Goal: Obtain resource: Download file/media

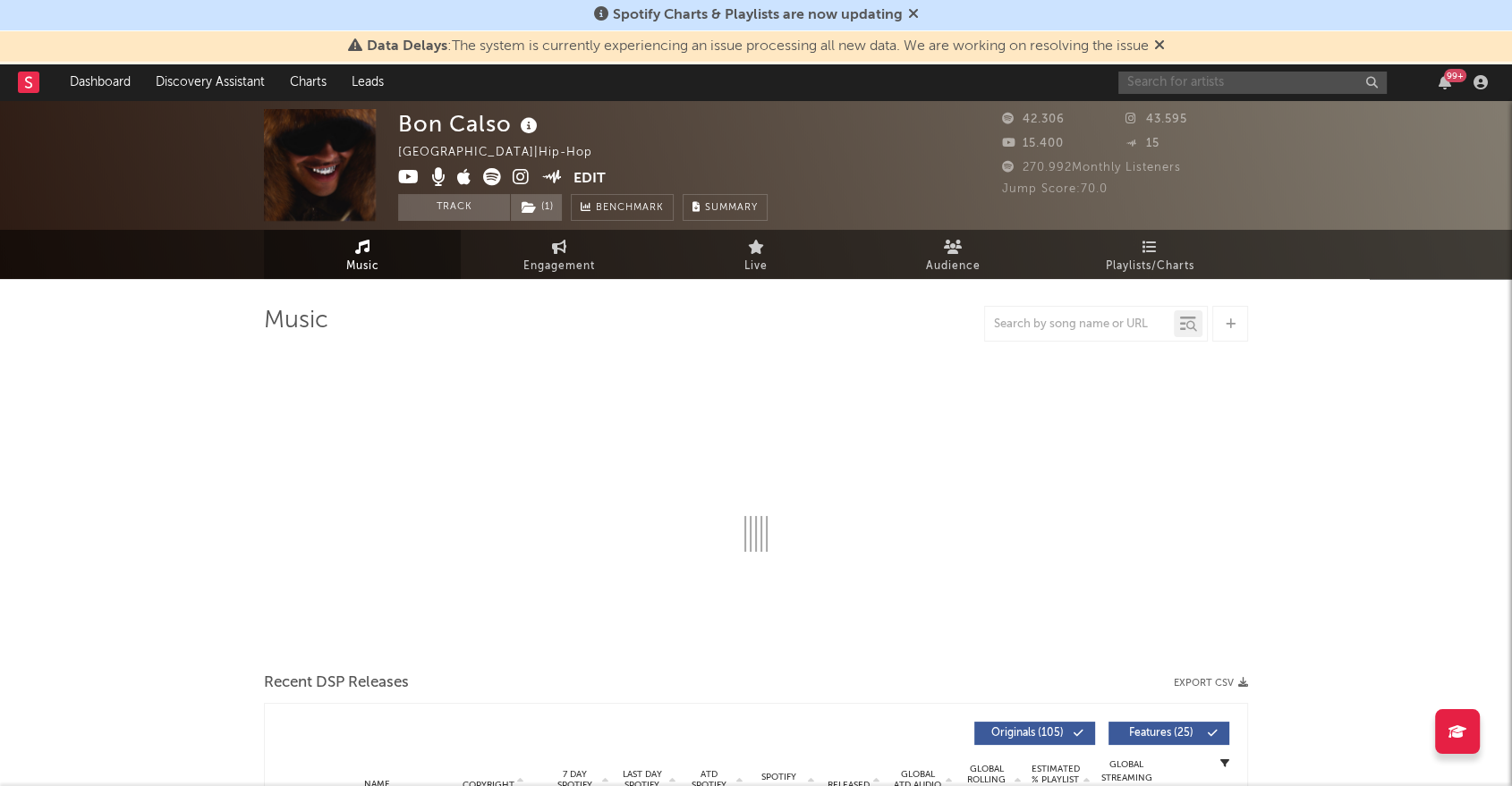
click at [1207, 86] on input "text" at bounding box center [1252, 82] width 269 height 23
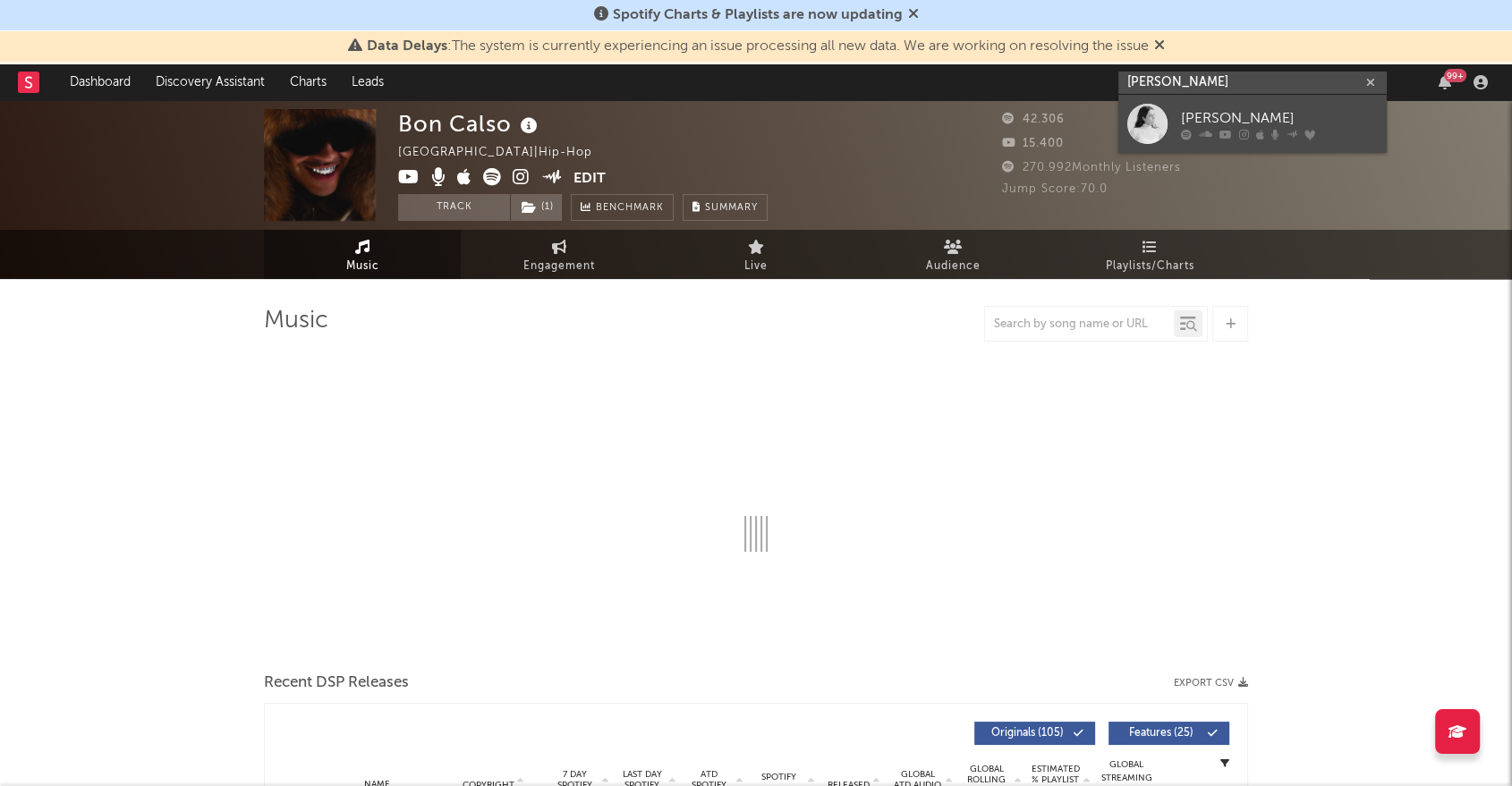
type input "[PERSON_NAME]"
click at [1245, 124] on div "[PERSON_NAME]" at bounding box center [1279, 118] width 197 height 22
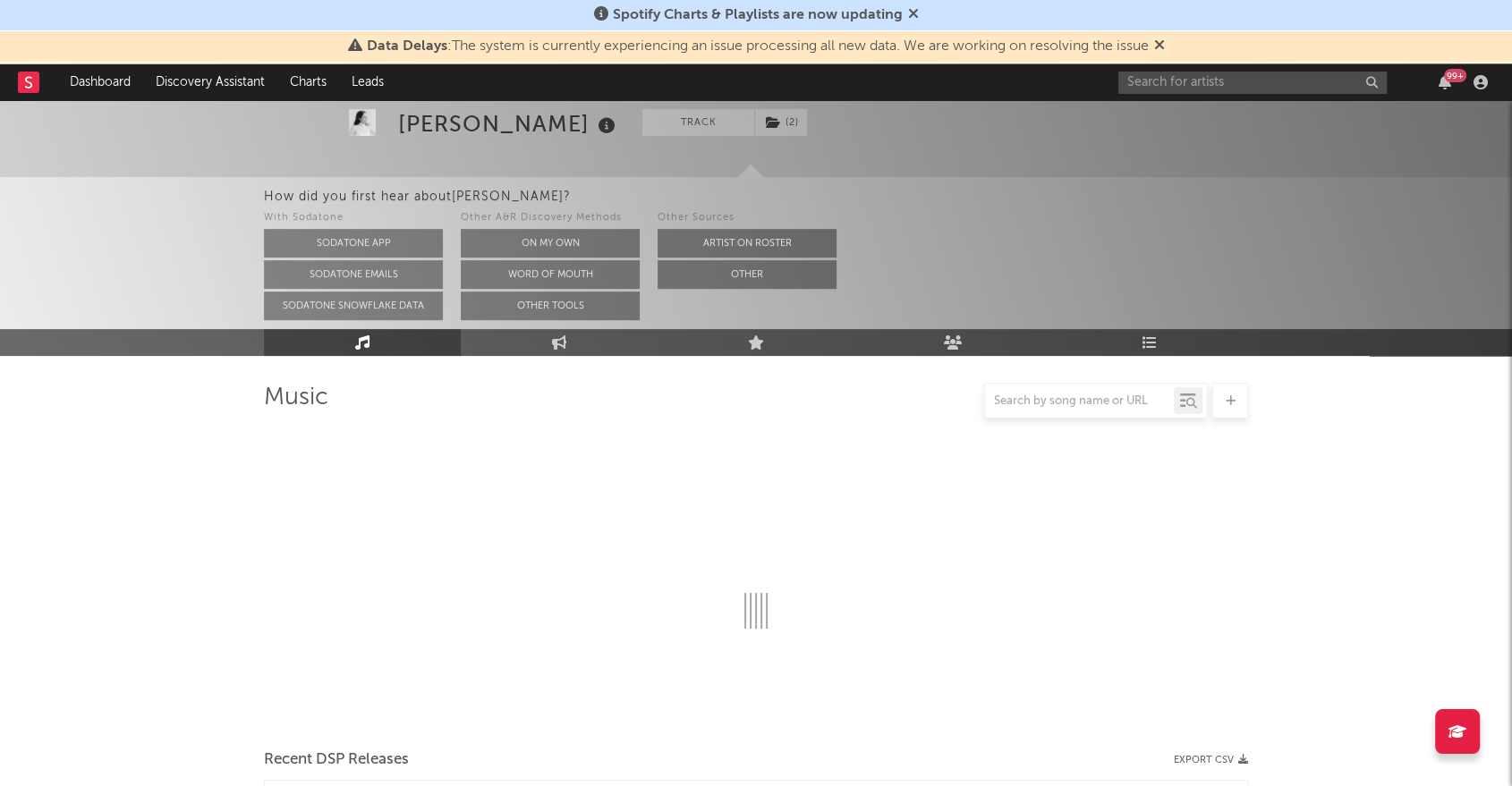
scroll to position [199, 0]
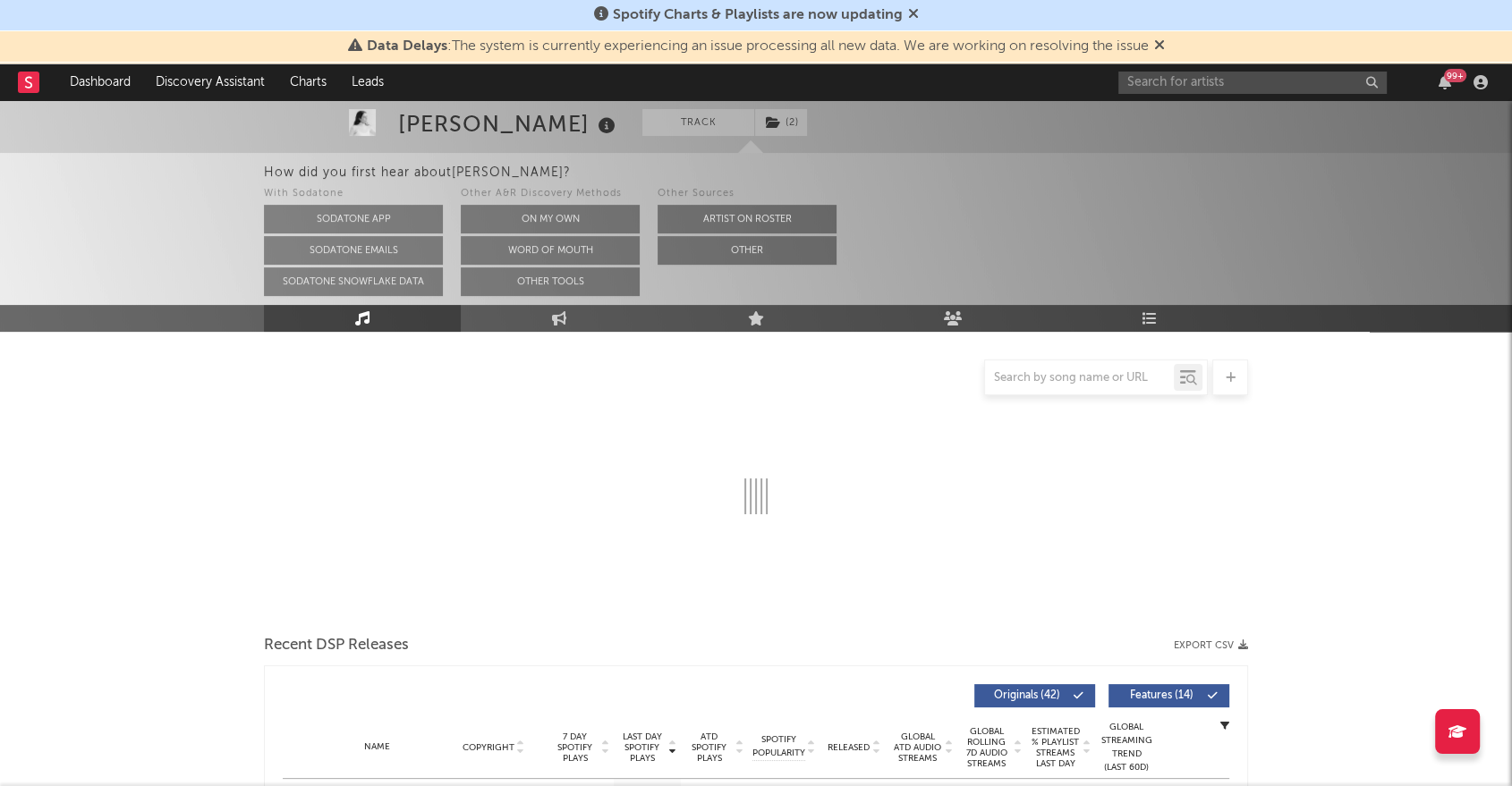
select select "6m"
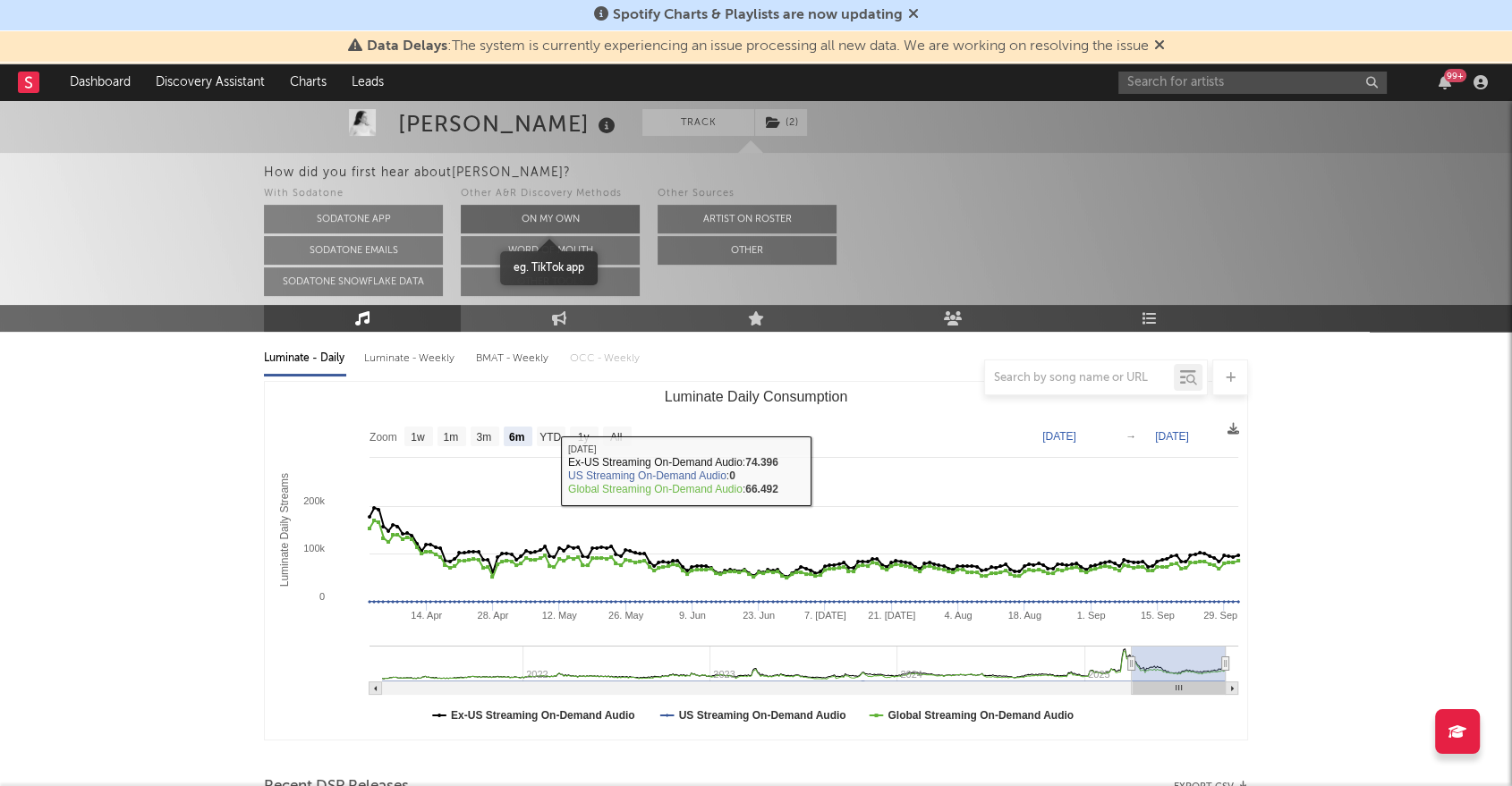
click at [581, 220] on button "On My Own" at bounding box center [550, 219] width 178 height 28
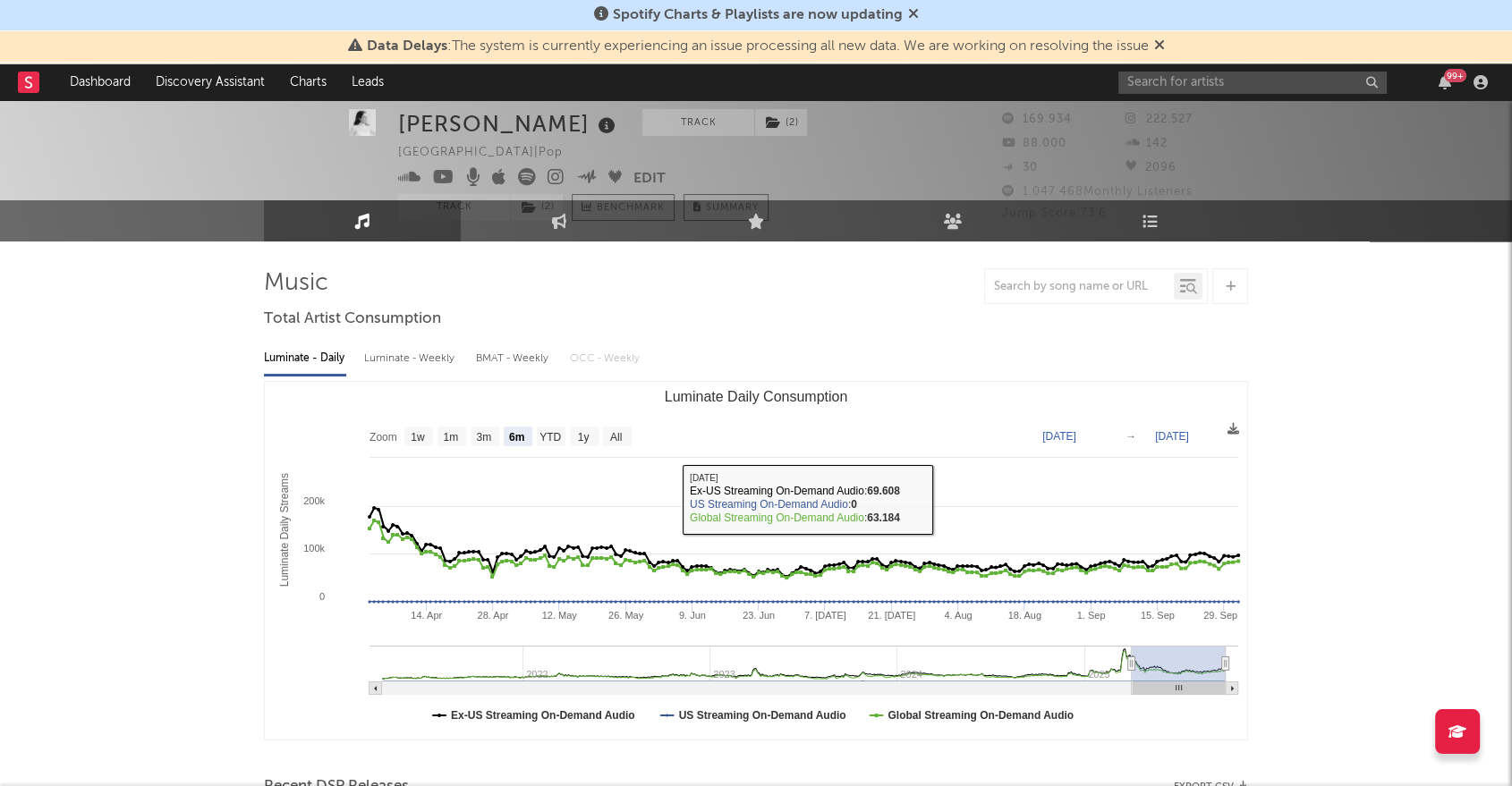
scroll to position [0, 0]
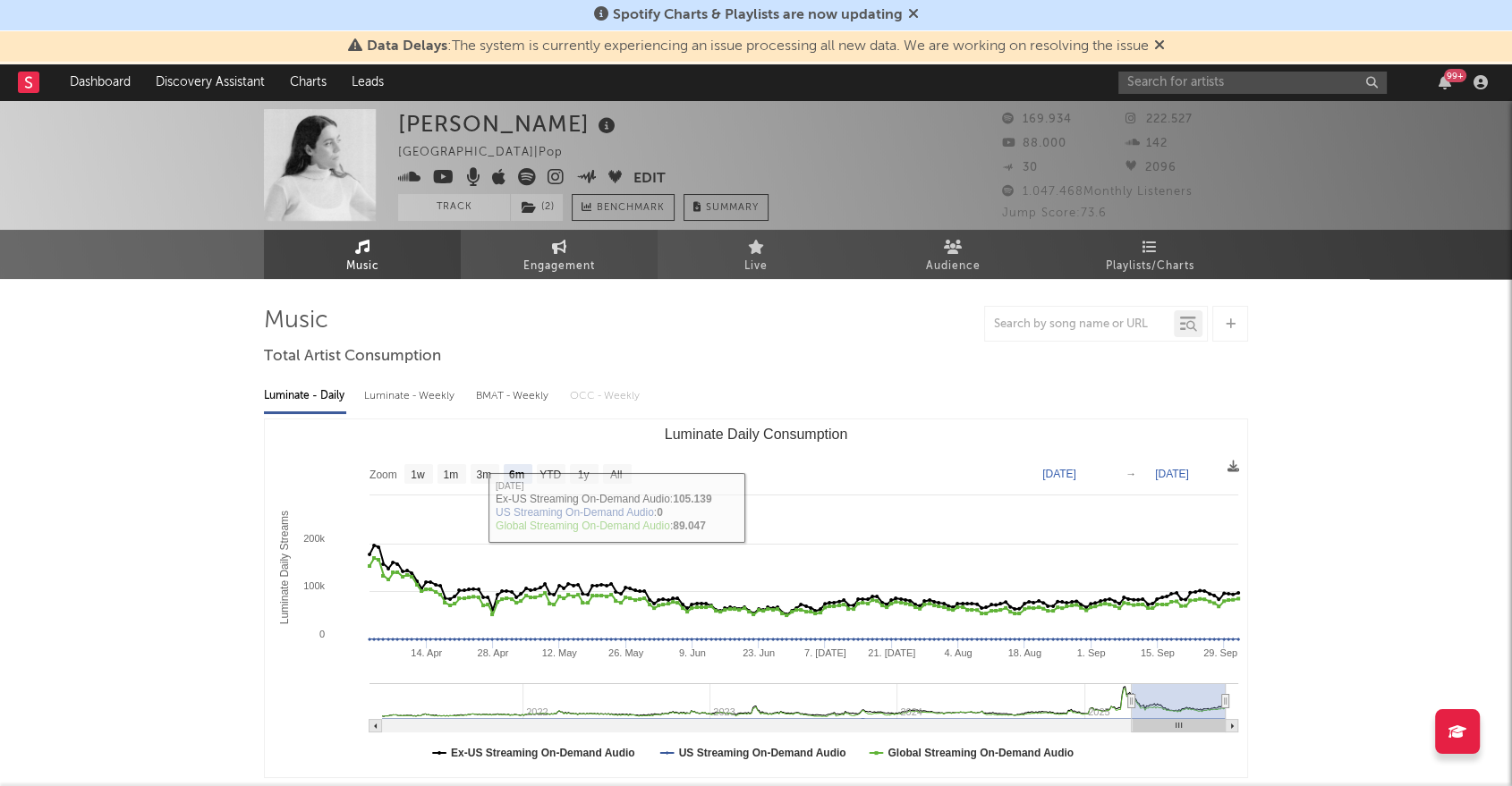
click at [558, 252] on icon at bounding box center [560, 246] width 16 height 15
select select "1w"
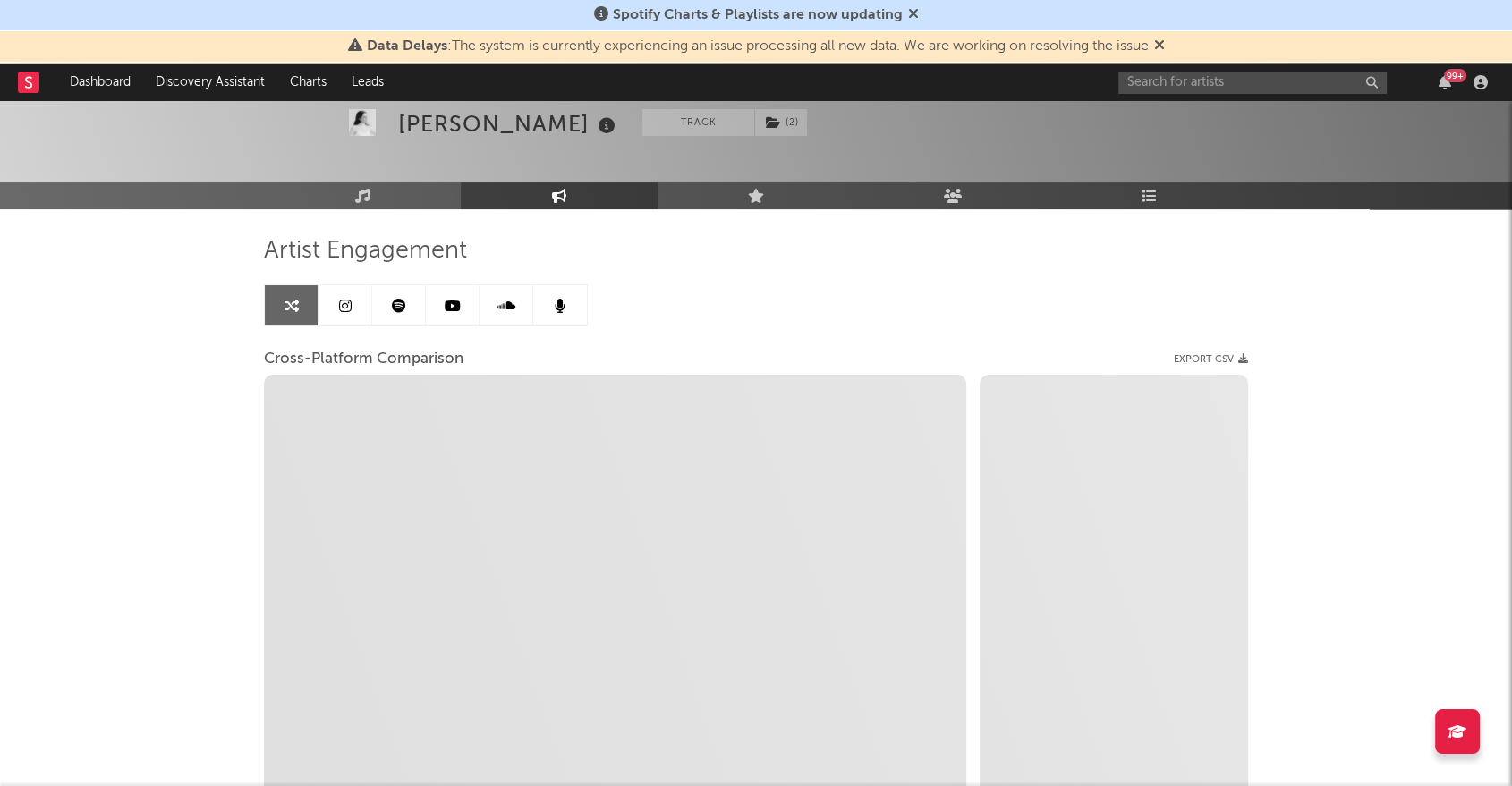
scroll to position [199, 0]
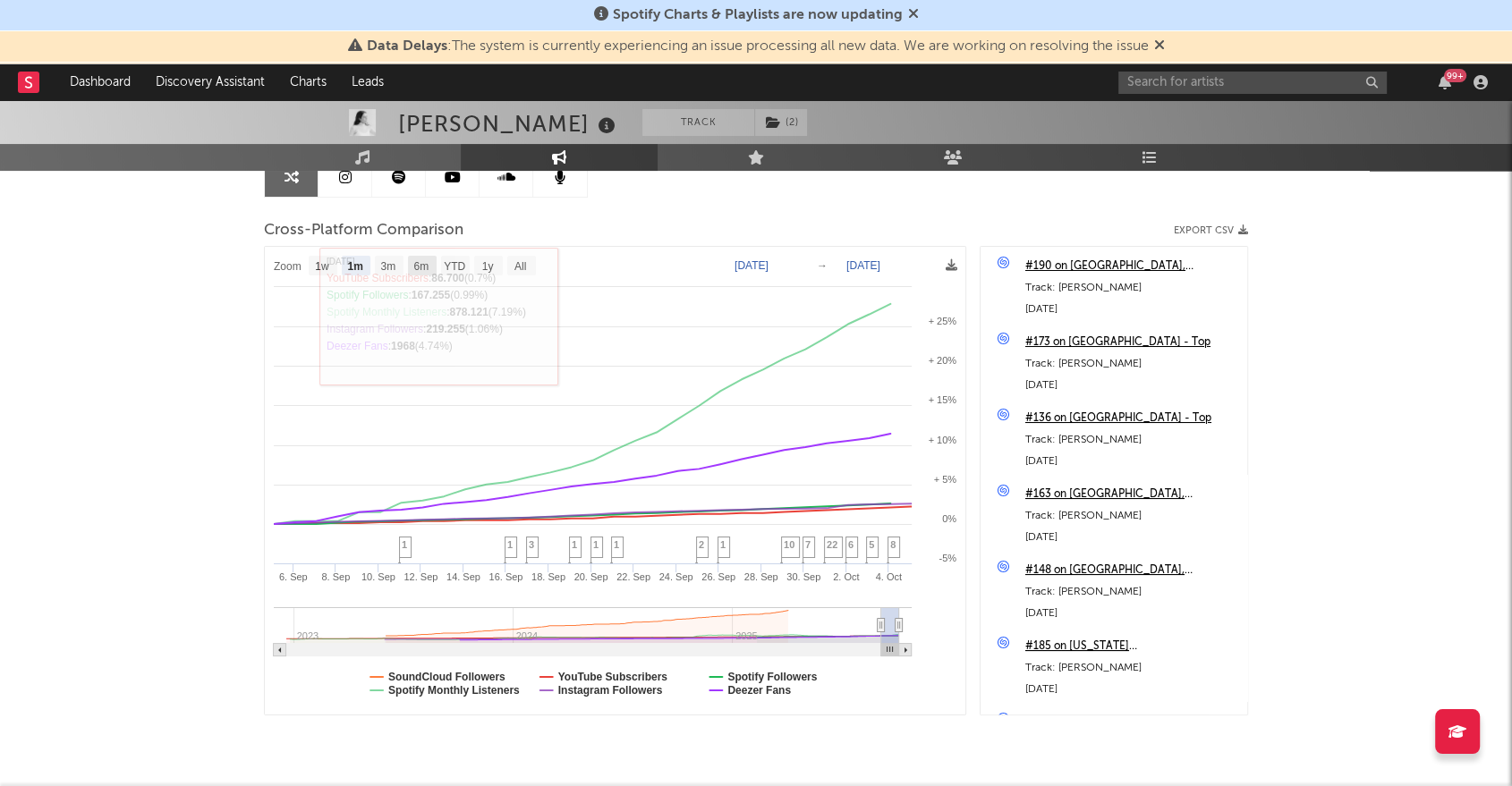
click at [413, 270] on text "6m" at bounding box center [421, 266] width 16 height 13
select select "6m"
type input "[DATE]"
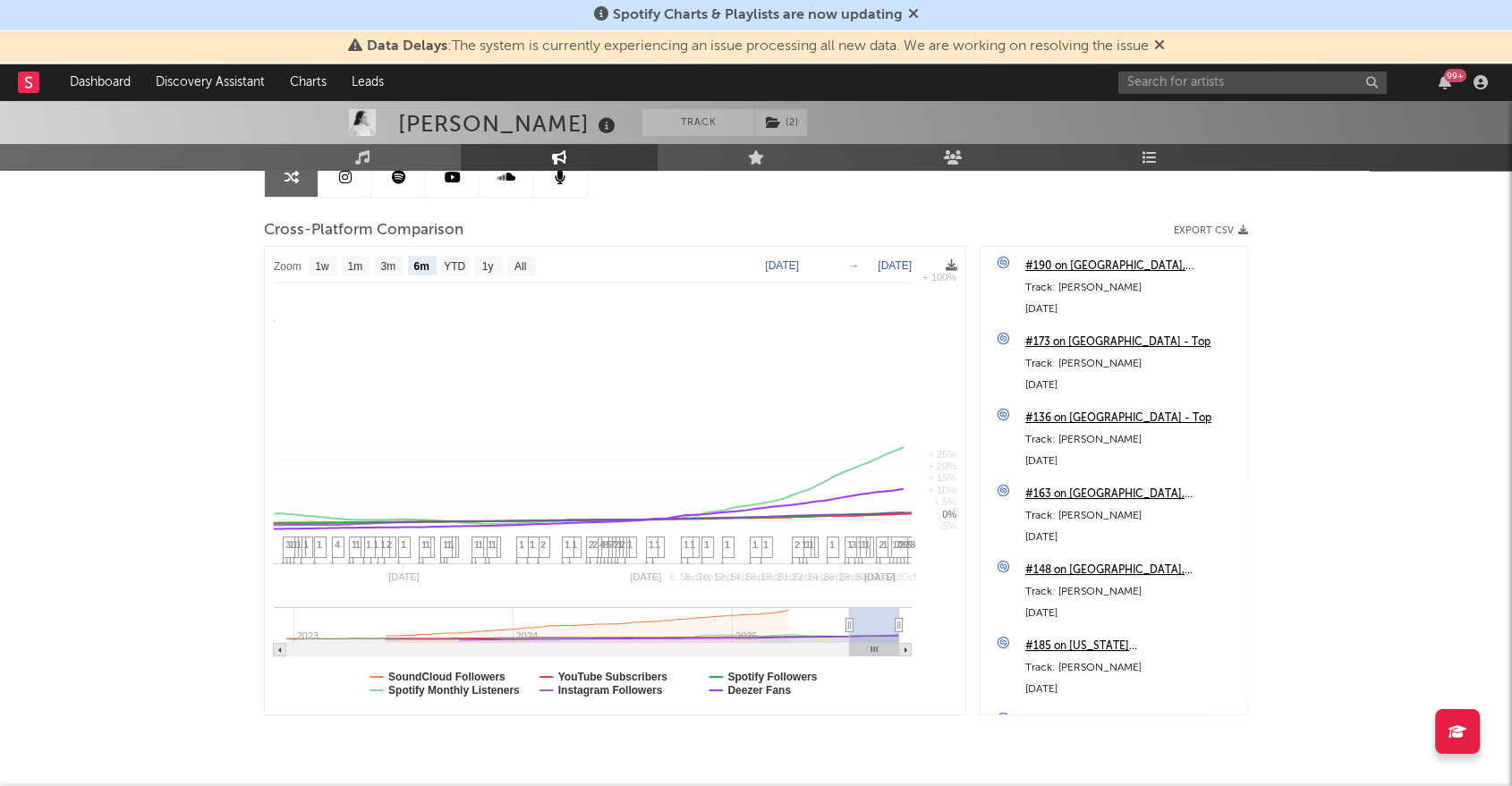
select select "6m"
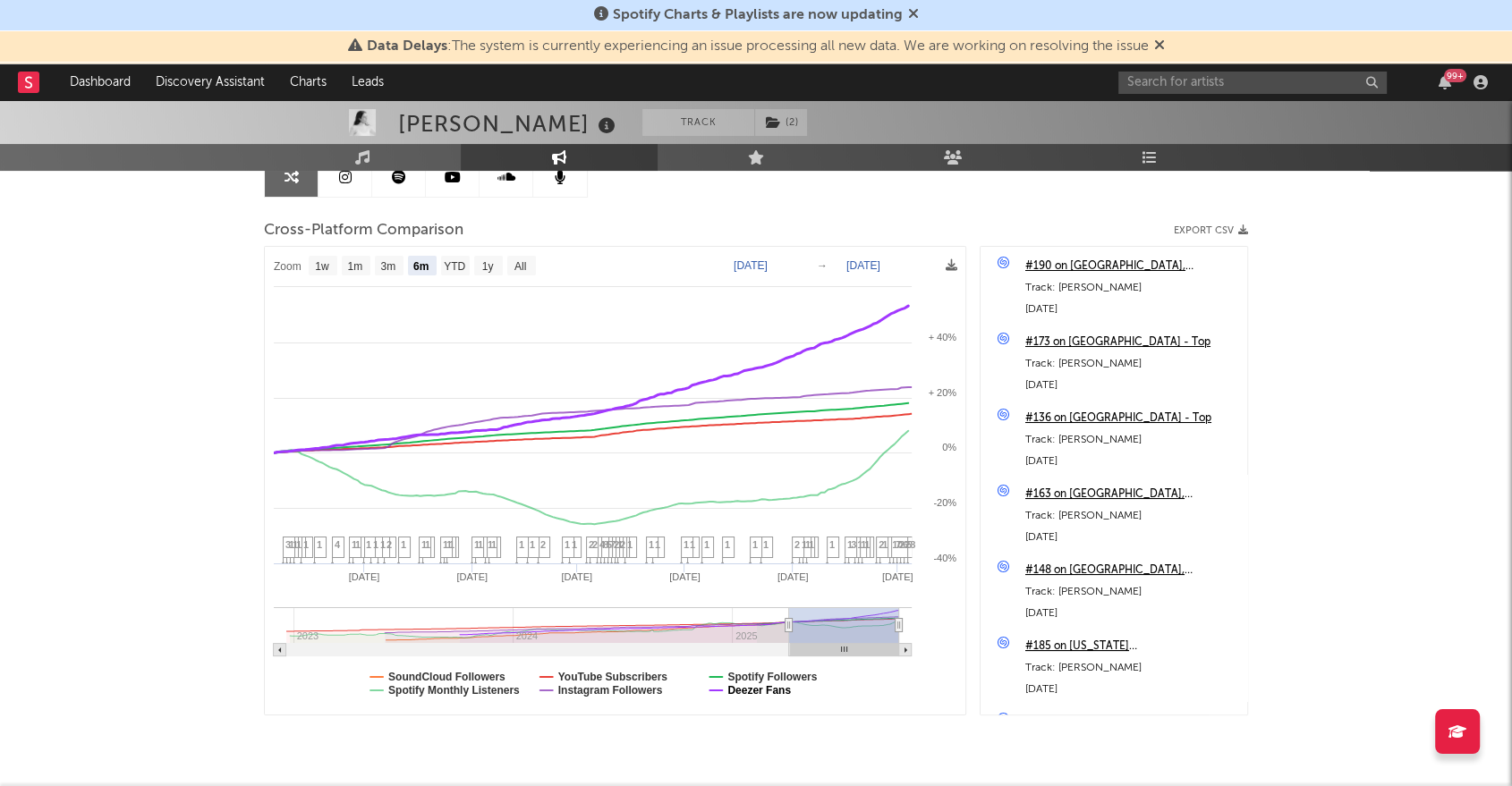
click at [758, 692] on text "Deezer Fans" at bounding box center [759, 690] width 64 height 13
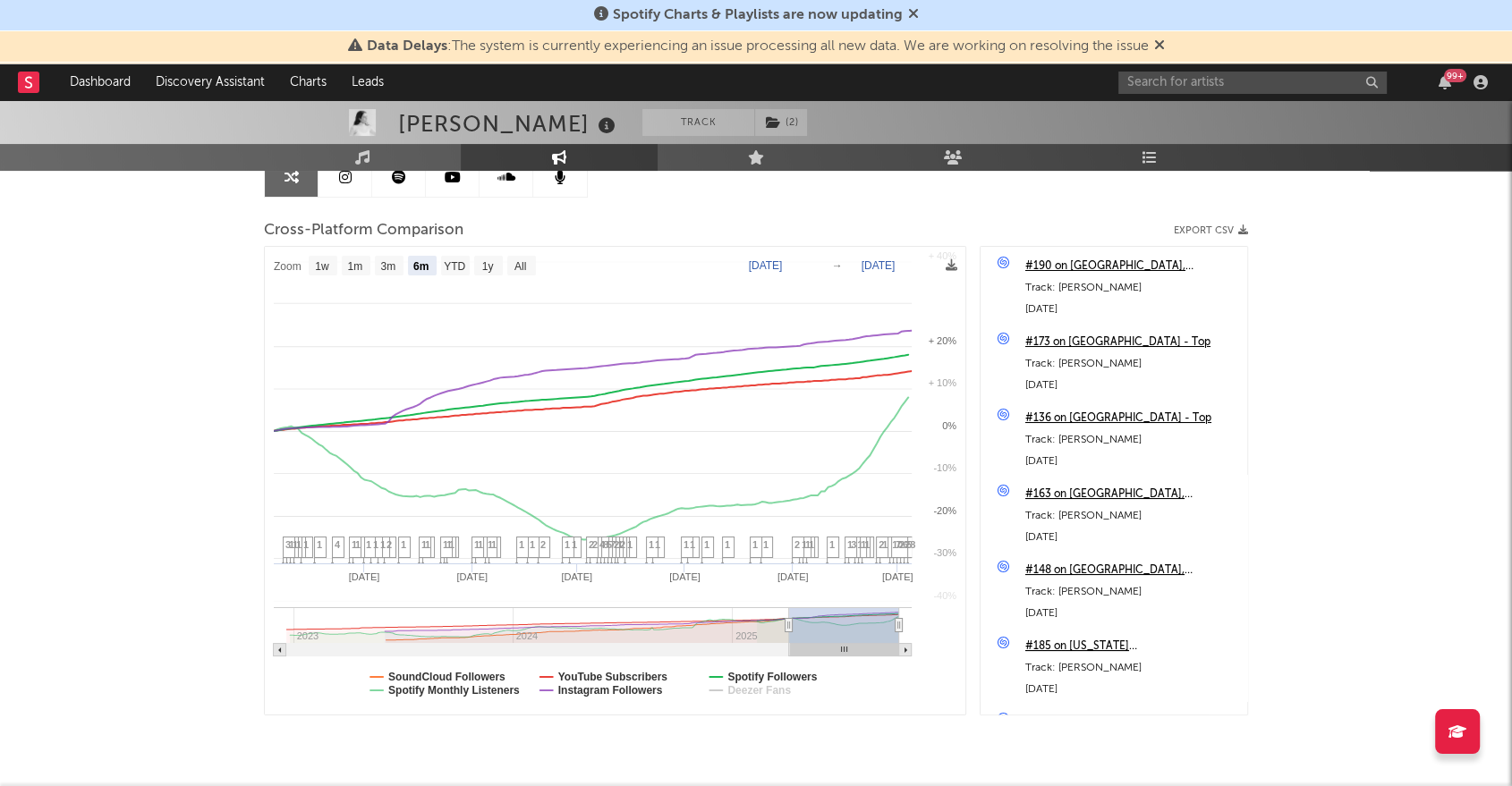
select select "6m"
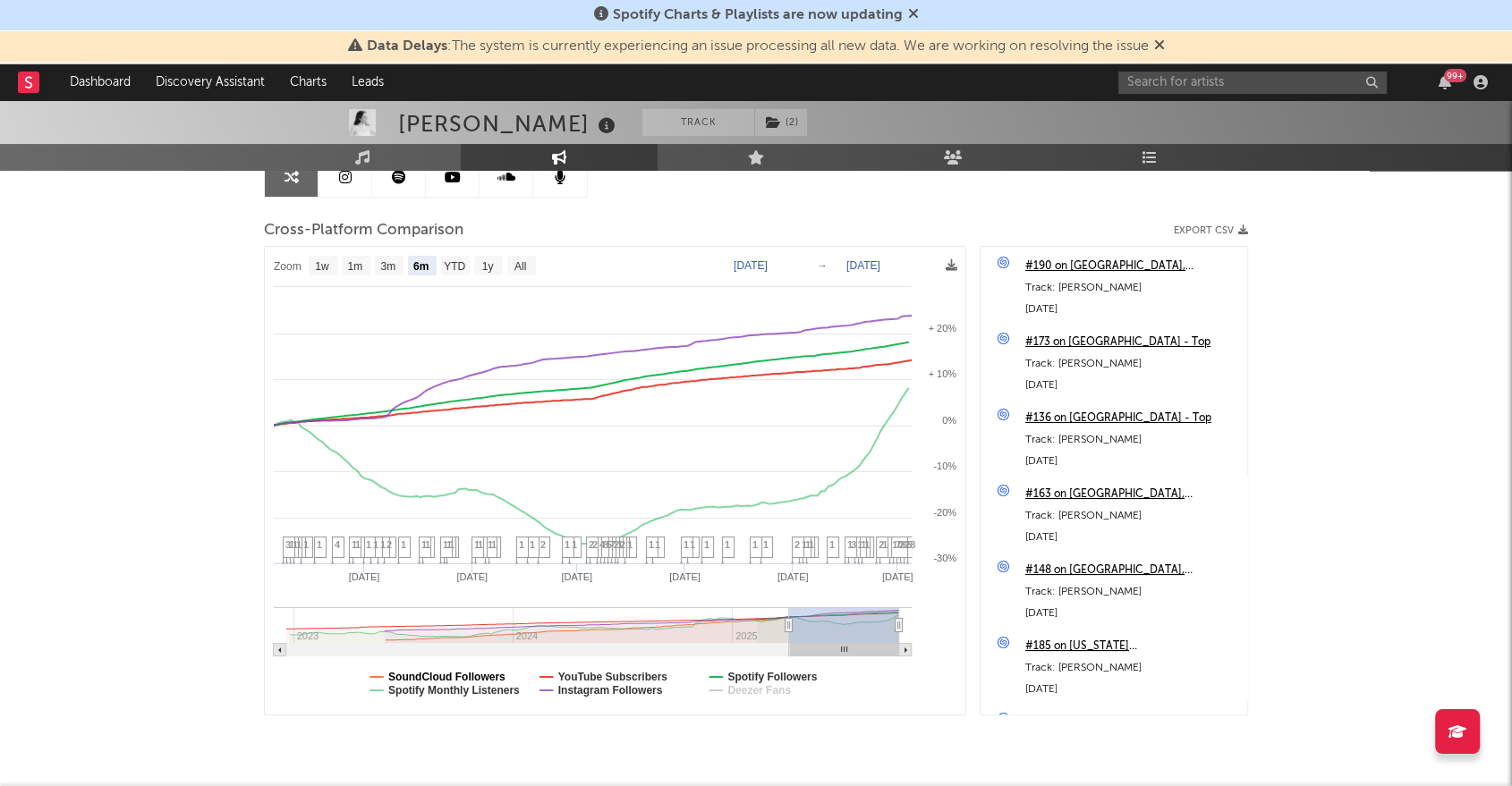
click at [473, 677] on text "SoundCloud Followers" at bounding box center [447, 676] width 118 height 13
select select "6m"
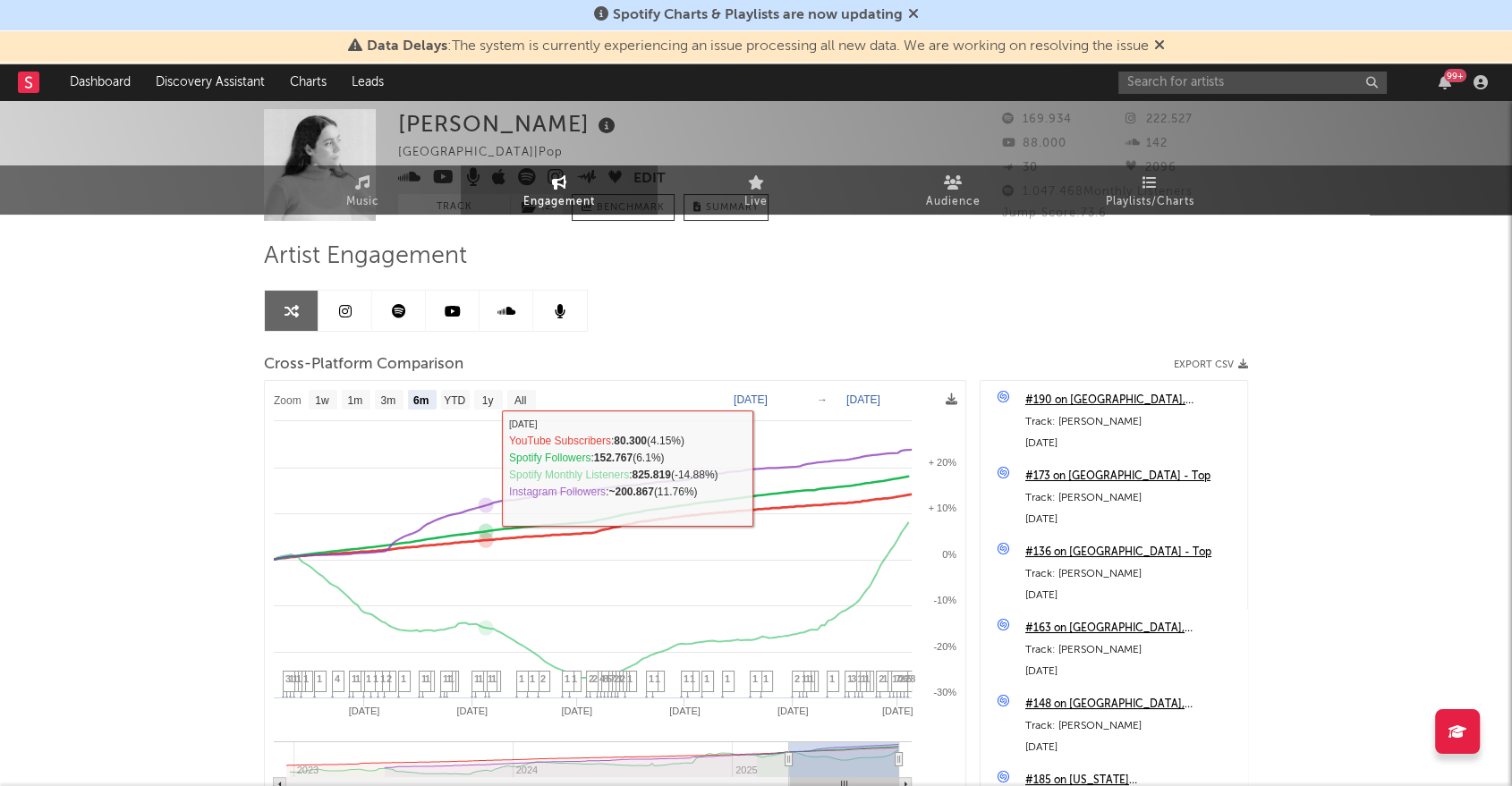
scroll to position [0, 0]
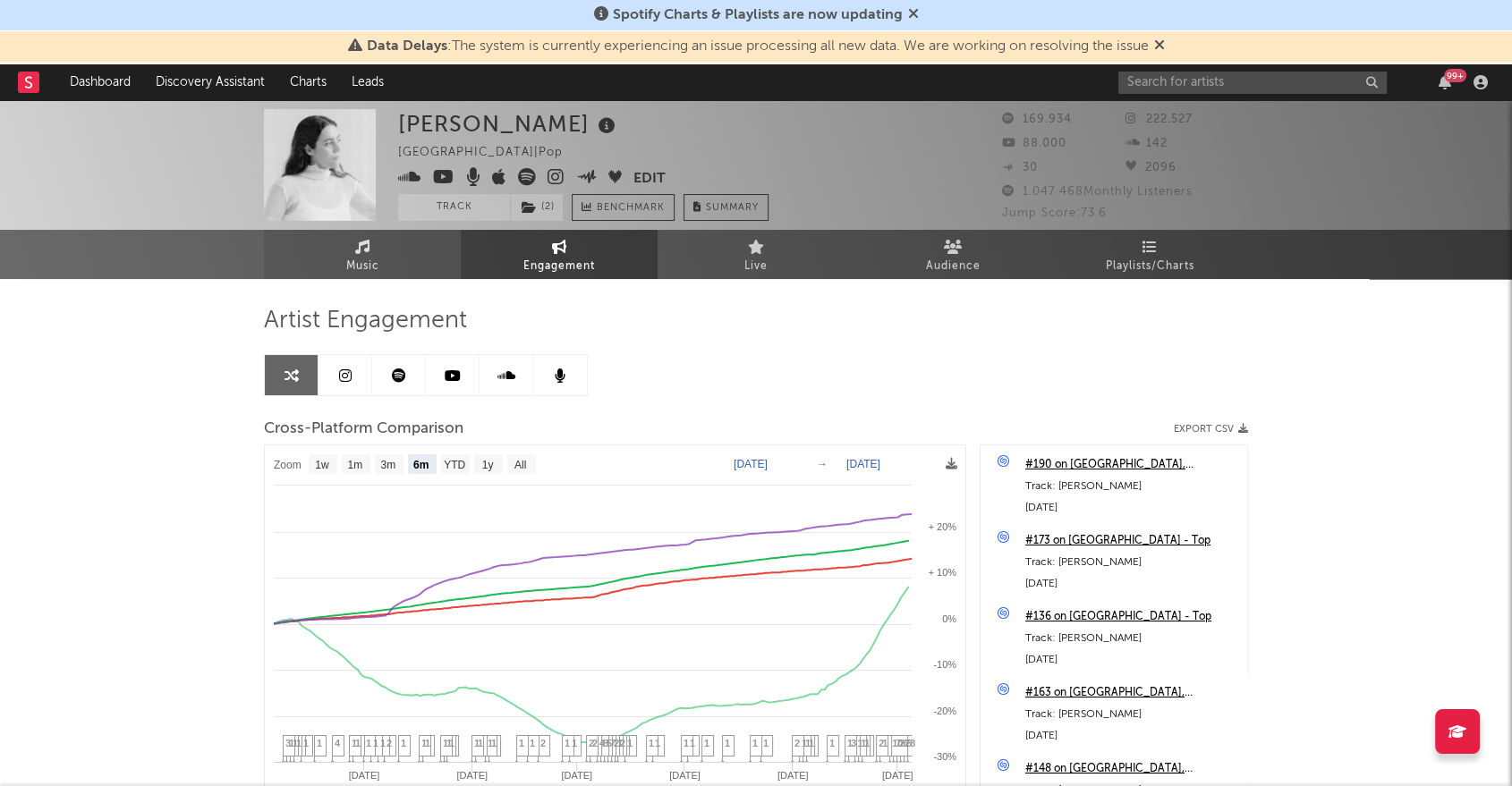
click at [367, 253] on icon at bounding box center [363, 246] width 16 height 15
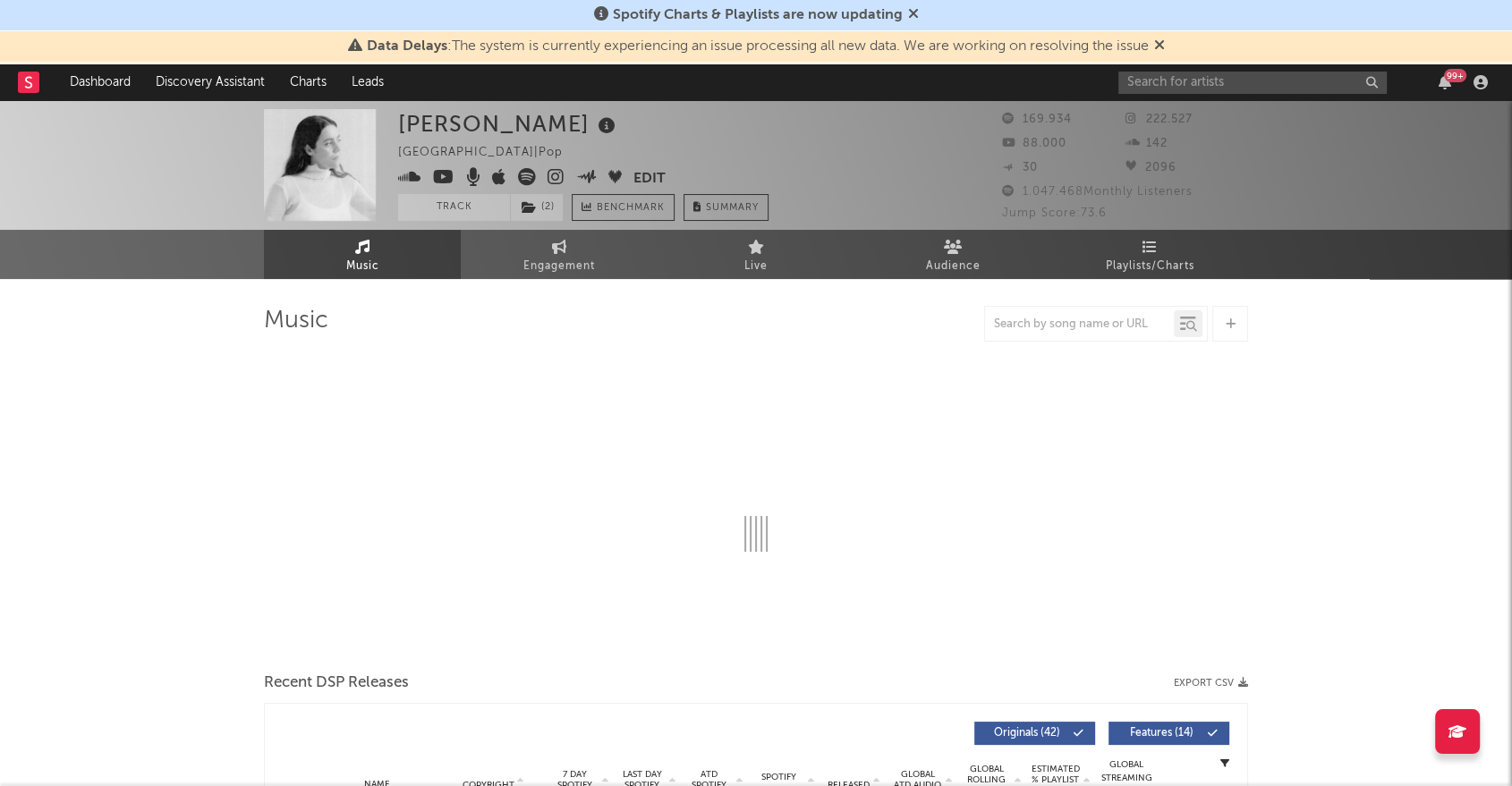
select select "6m"
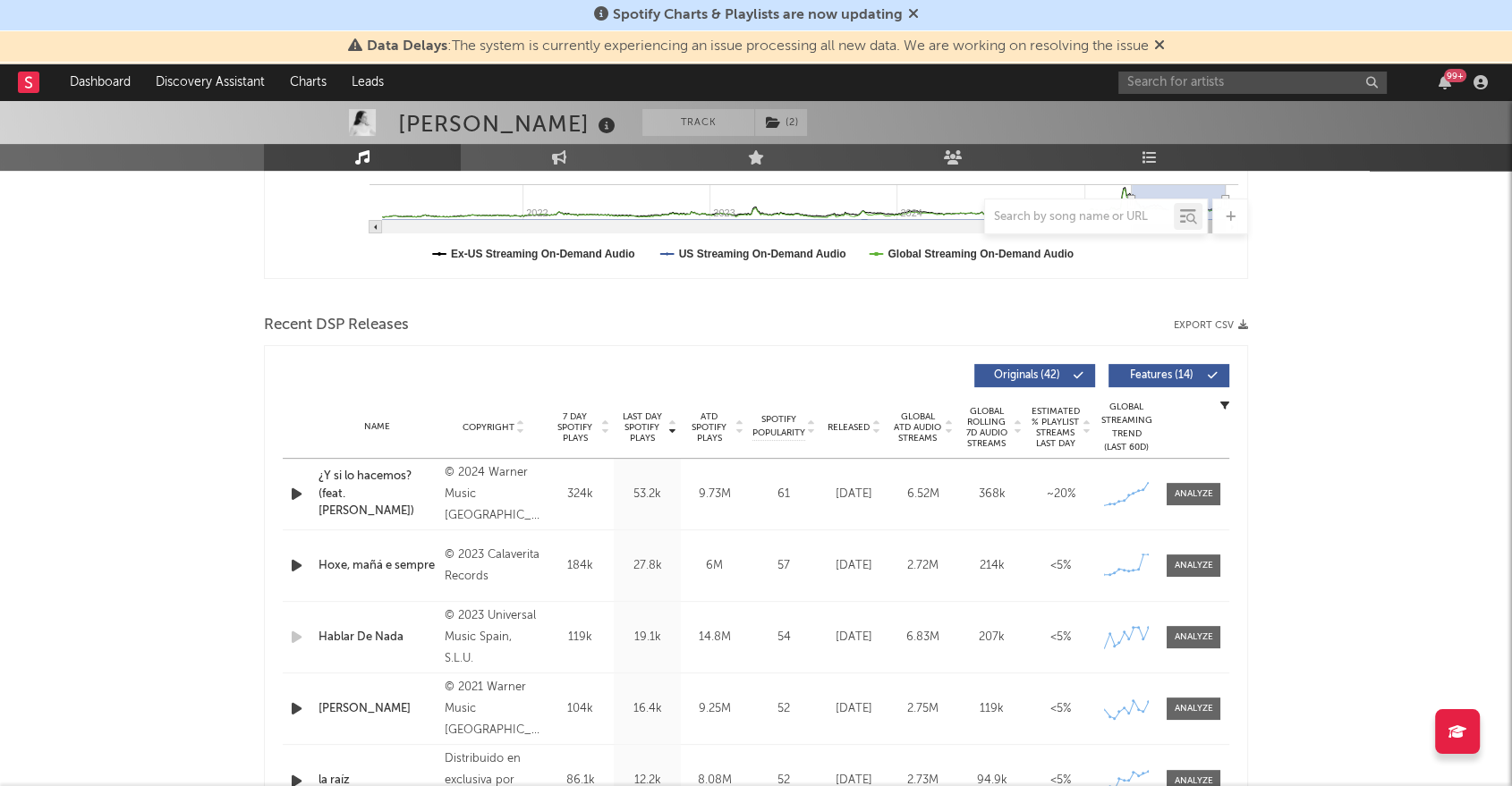
scroll to position [496, 0]
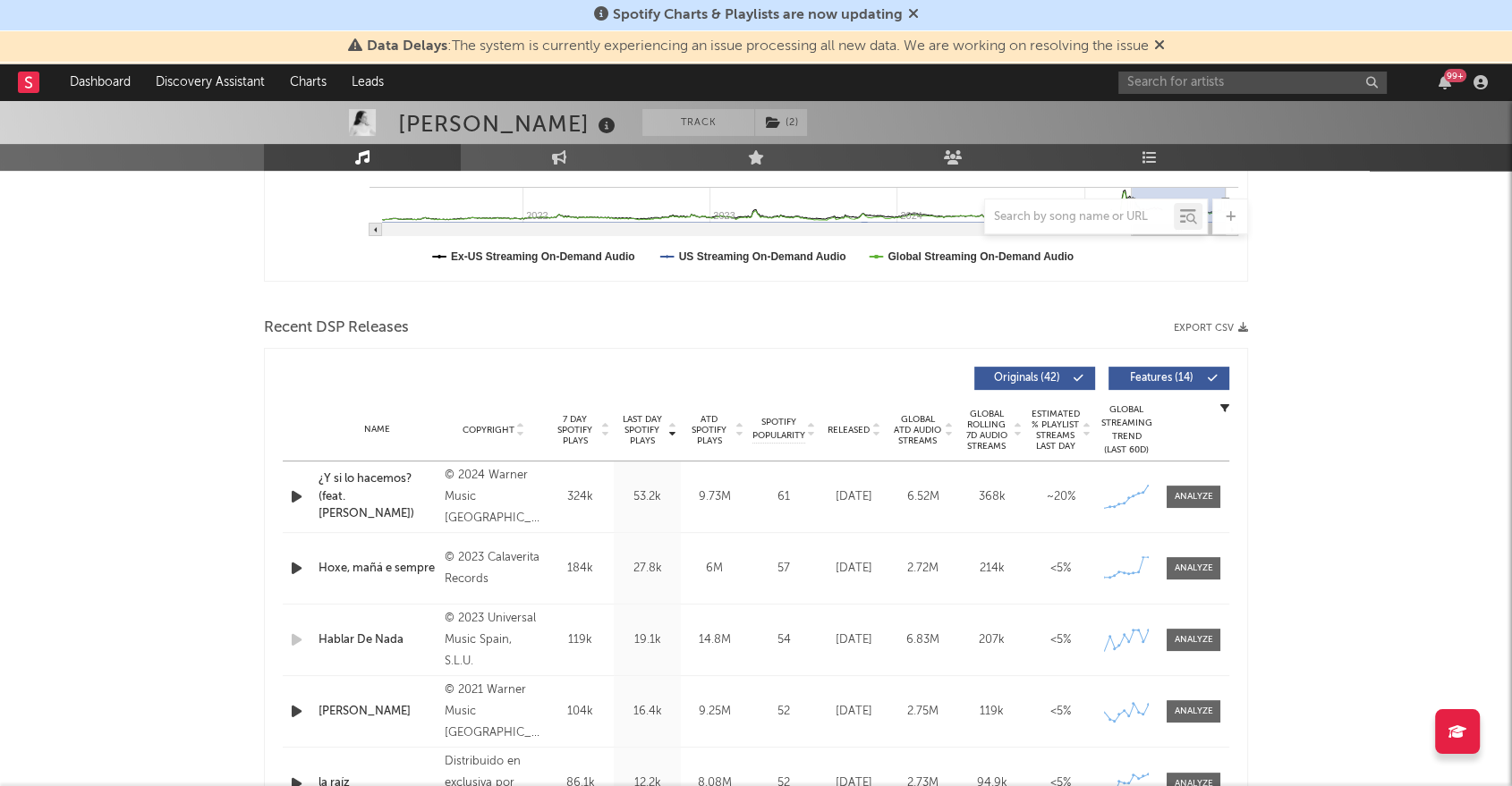
click at [1245, 327] on icon "button" at bounding box center [1243, 327] width 10 height 10
